Goal: Complete application form: Complete application form

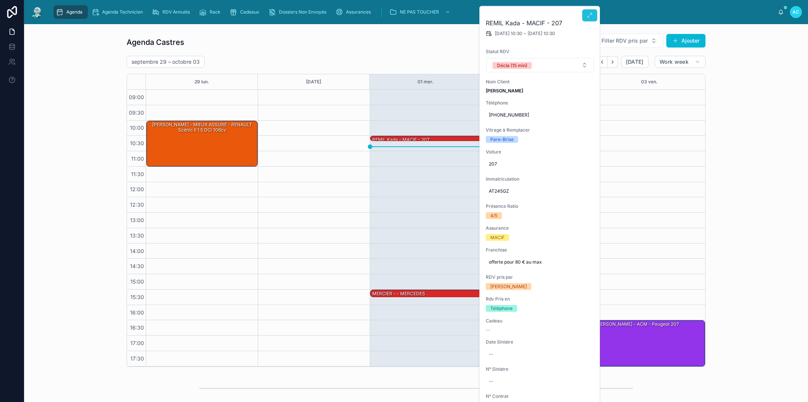
click at [590, 13] on icon at bounding box center [590, 15] width 6 height 6
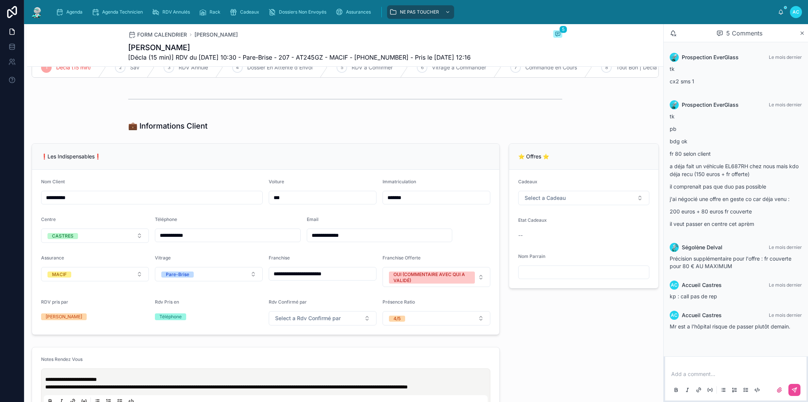
scroll to position [86, 0]
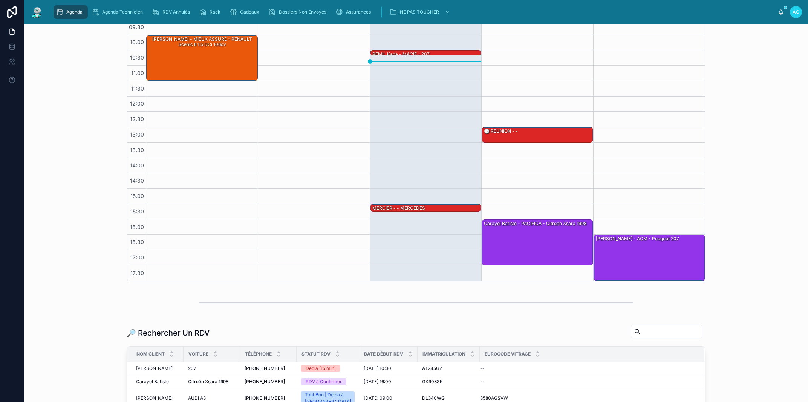
scroll to position [43, 0]
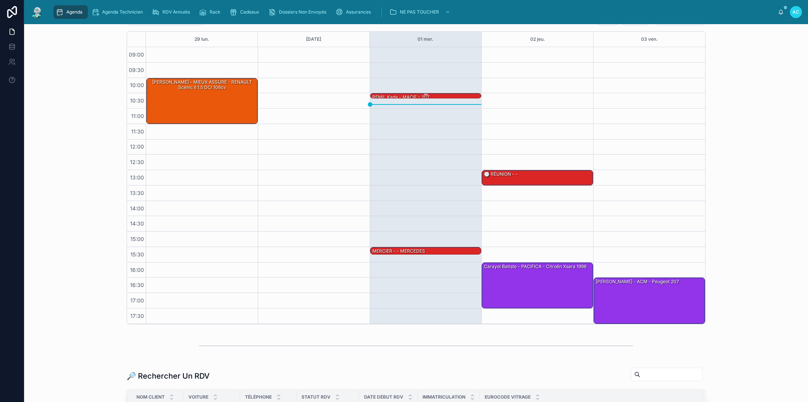
click at [427, 98] on div "REMIL Kada - MACIF - 207" at bounding box center [426, 96] width 109 height 7
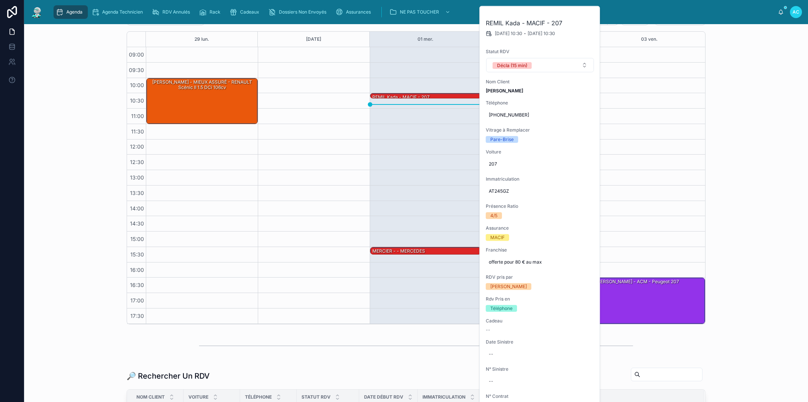
click at [753, 81] on div "Agenda Castres Filter RDV pris par Ajouter septembre 29 – octobre 03 [DATE] Wor…" at bounding box center [416, 158] width 772 height 340
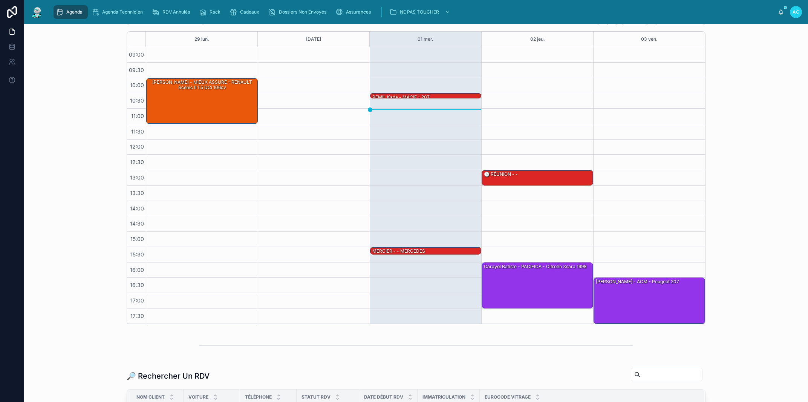
click at [663, 38] on div "03 ven." at bounding box center [650, 39] width 112 height 15
click at [455, 95] on div at bounding box center [426, 94] width 109 height 1
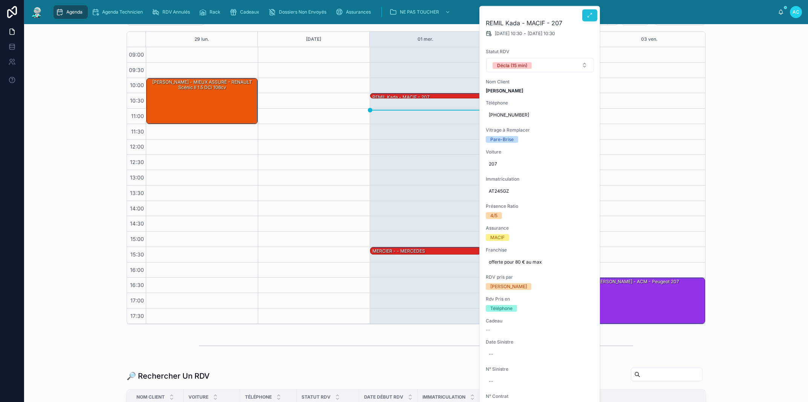
click at [593, 10] on button at bounding box center [589, 15] width 15 height 12
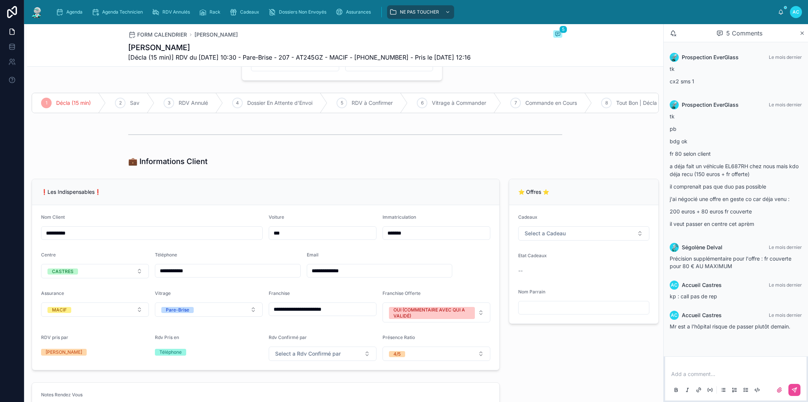
click at [681, 374] on p at bounding box center [737, 374] width 132 height 8
click at [791, 386] on button at bounding box center [795, 390] width 12 height 12
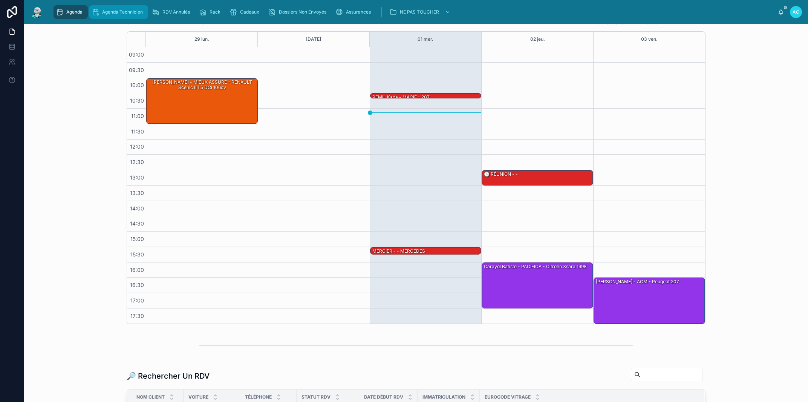
click at [115, 11] on span "Agenda Technicien" at bounding box center [122, 12] width 41 height 6
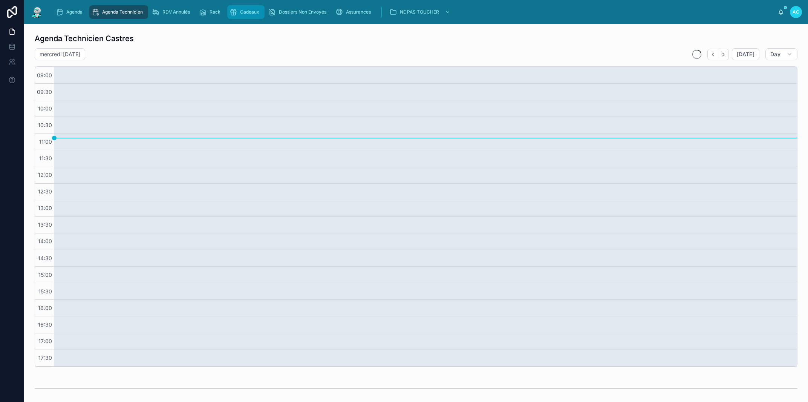
click at [246, 13] on span "Cadeaux" at bounding box center [249, 12] width 19 height 6
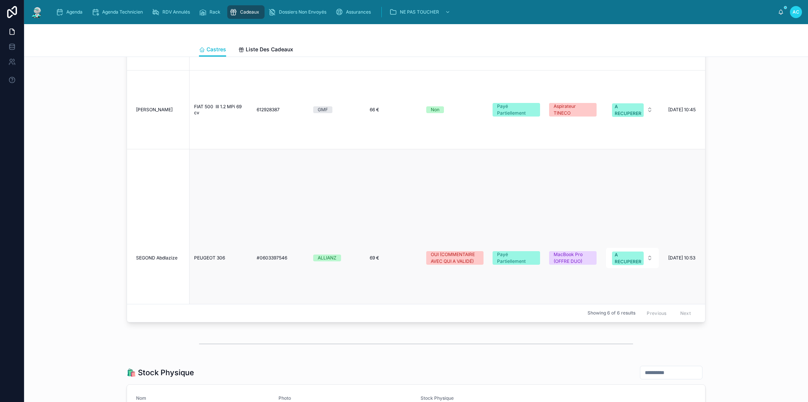
scroll to position [658, 0]
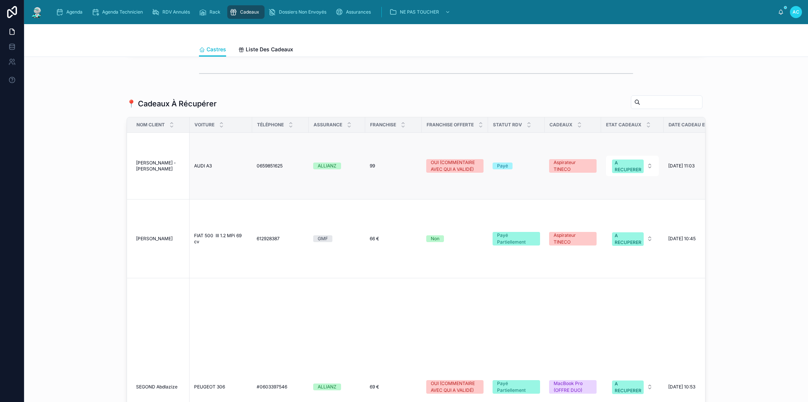
click at [273, 169] on span "0659851625" at bounding box center [270, 166] width 26 height 6
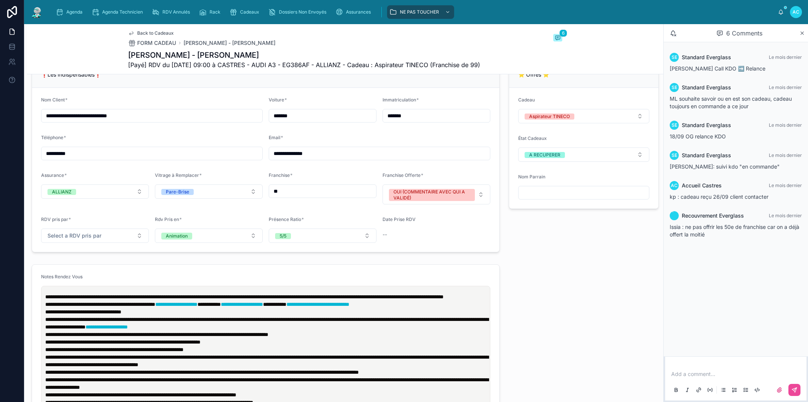
scroll to position [558, 0]
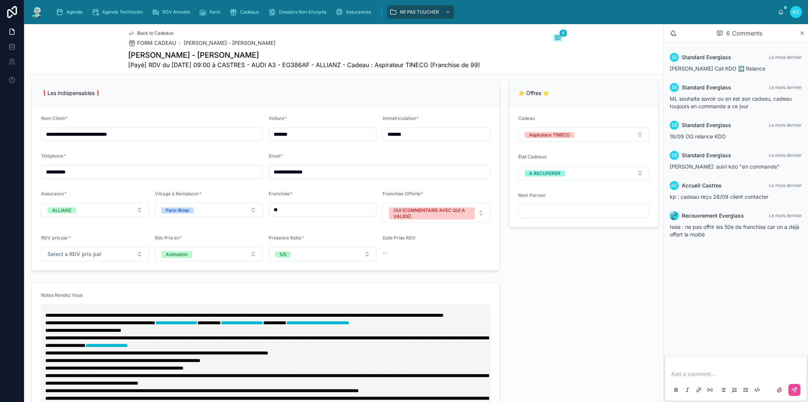
click at [47, 314] on span "**********" at bounding box center [244, 314] width 398 height 5
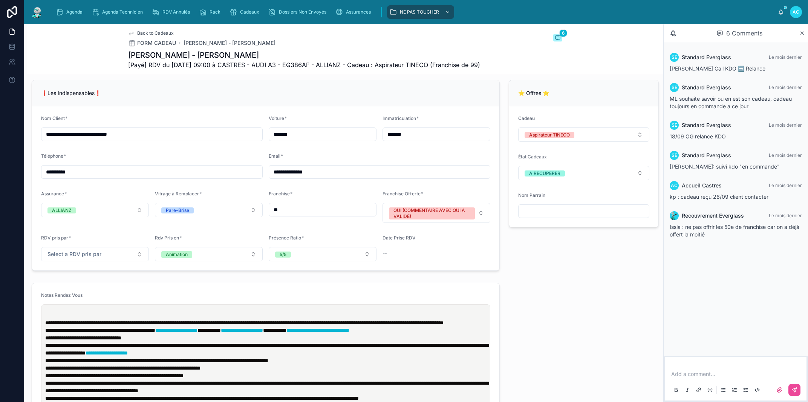
click at [51, 317] on p at bounding box center [267, 315] width 444 height 8
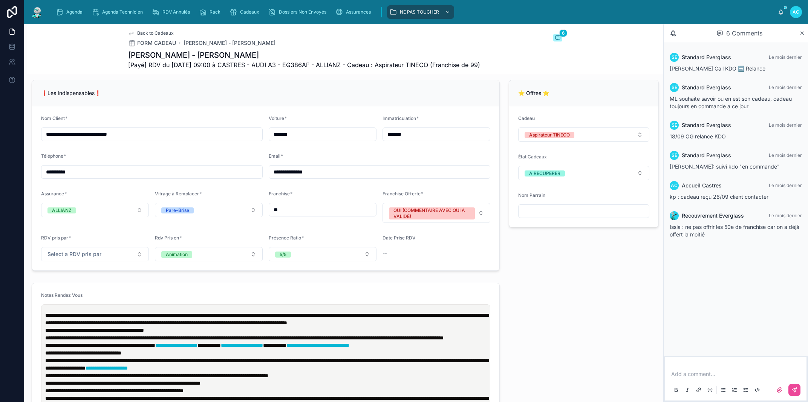
click at [681, 376] on p at bounding box center [737, 374] width 132 height 8
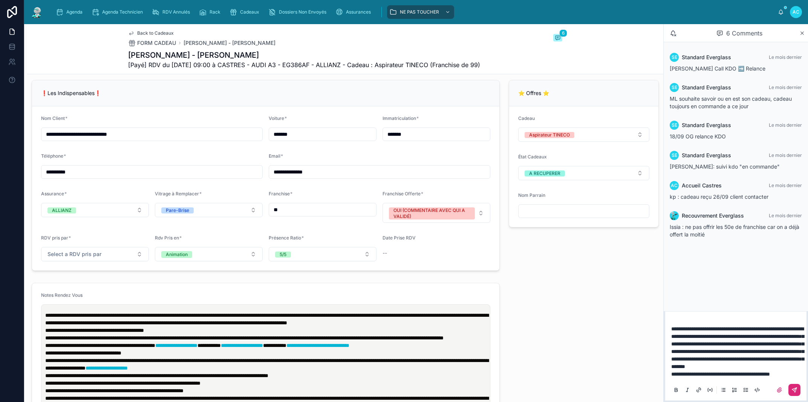
click at [796, 389] on icon at bounding box center [794, 389] width 5 height 5
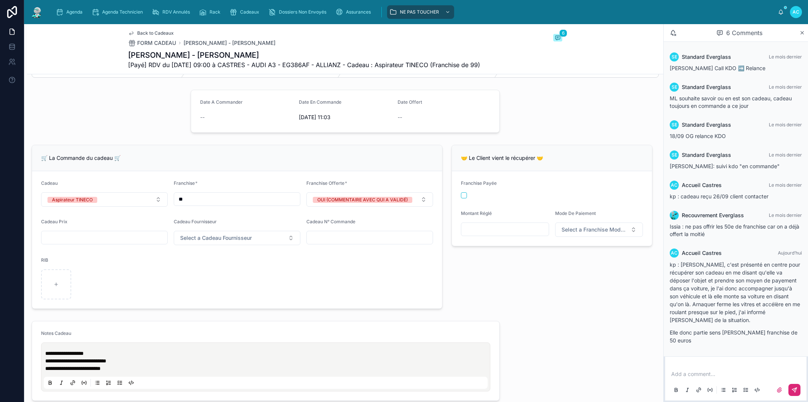
scroll to position [0, 0]
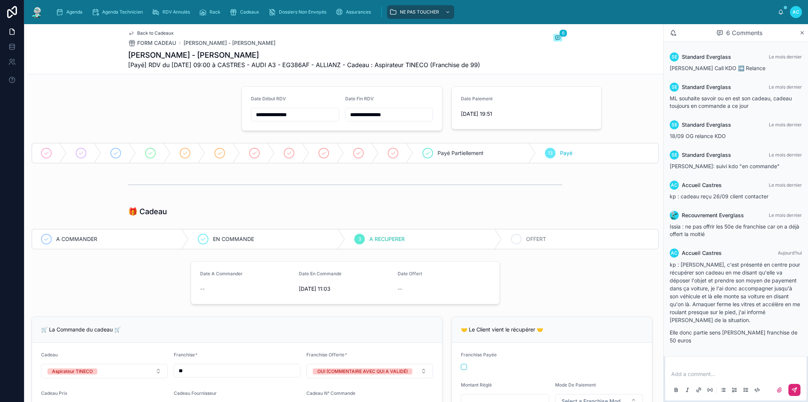
click at [533, 243] on div "4 OFFERT" at bounding box center [580, 239] width 157 height 20
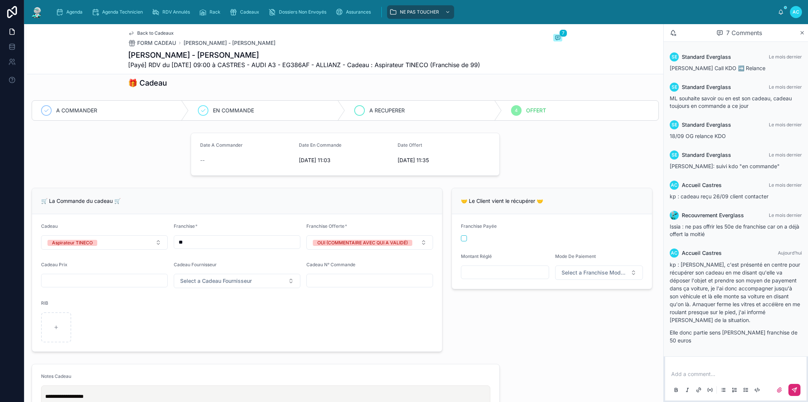
click at [386, 112] on span "A RECUPERER" at bounding box center [386, 111] width 35 height 8
click at [531, 111] on span "OFFERT" at bounding box center [536, 111] width 20 height 8
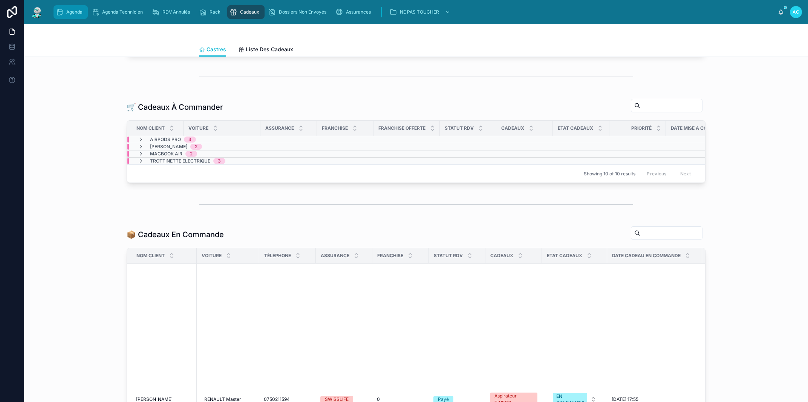
click at [78, 11] on span "Agenda" at bounding box center [74, 12] width 16 height 6
